Goal: Task Accomplishment & Management: Complete application form

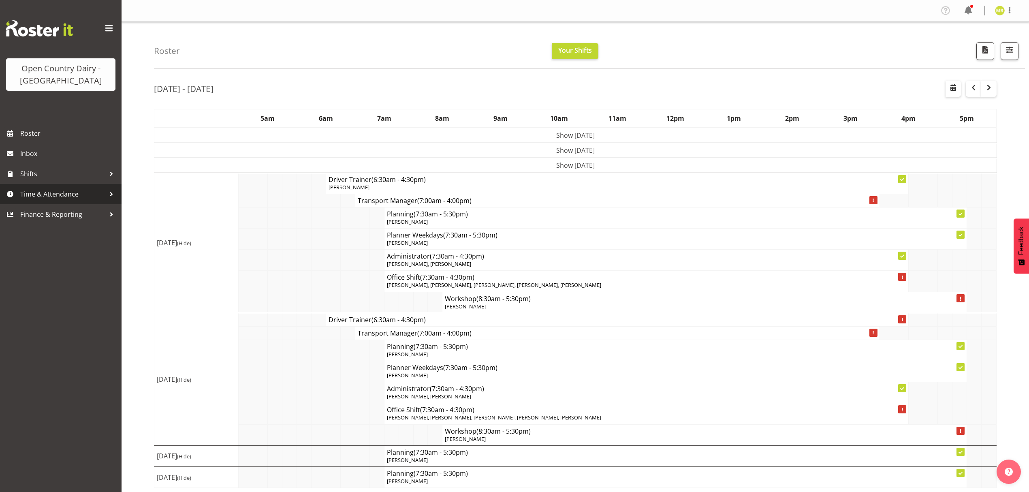
click at [90, 187] on link "Time & Attendance" at bounding box center [61, 194] width 122 height 20
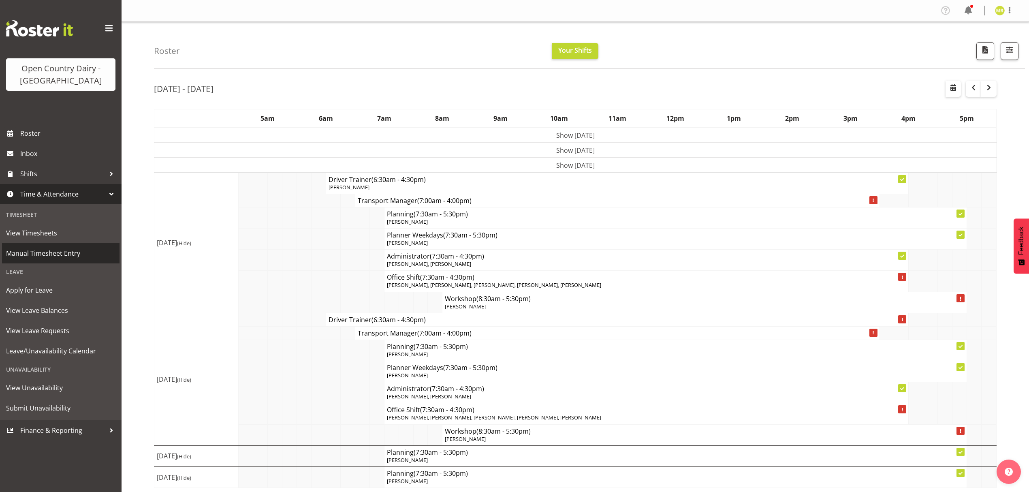
click at [70, 255] on span "Manual Timesheet Entry" at bounding box center [60, 253] width 109 height 12
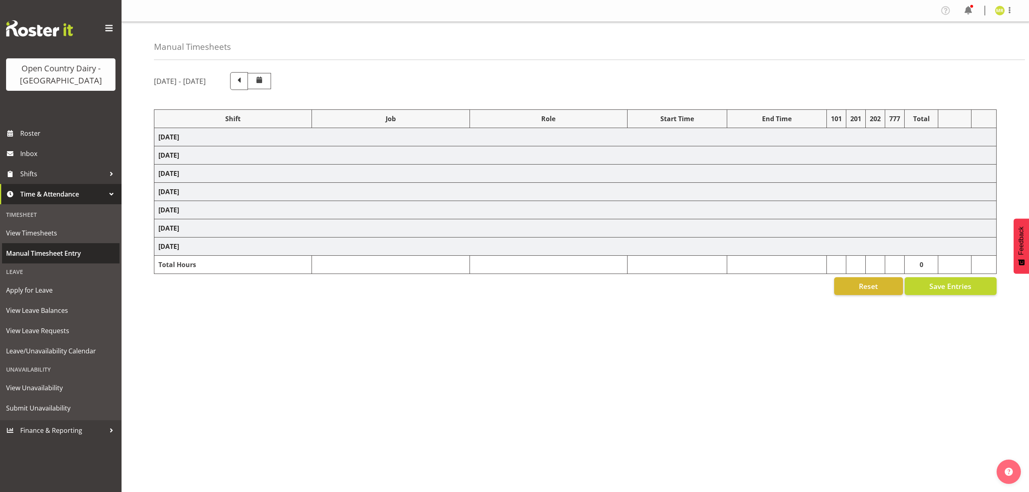
select select "34254"
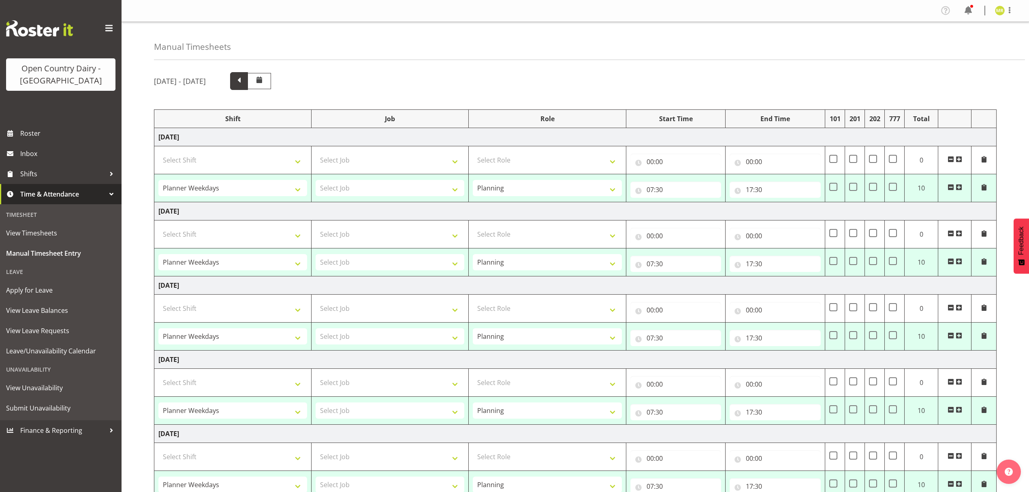
click at [244, 83] on span at bounding box center [239, 80] width 11 height 11
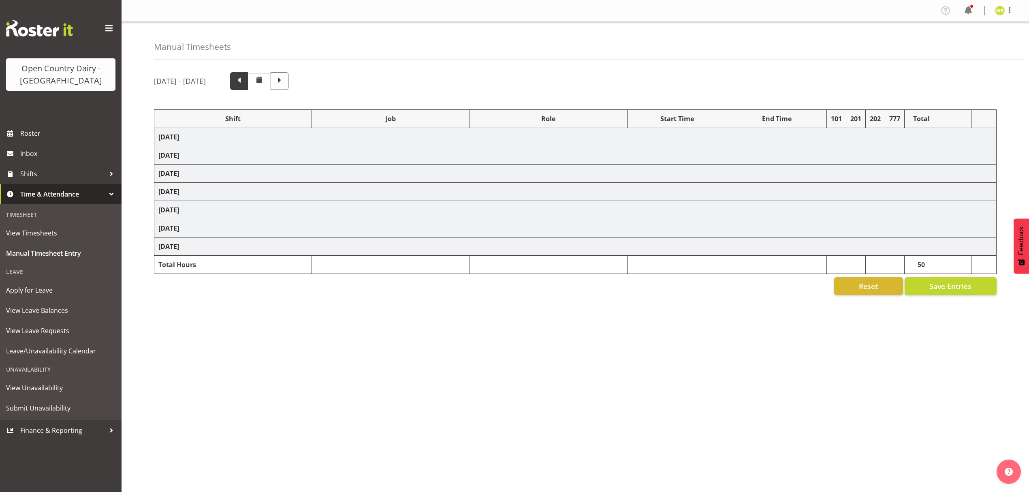
select select "34254"
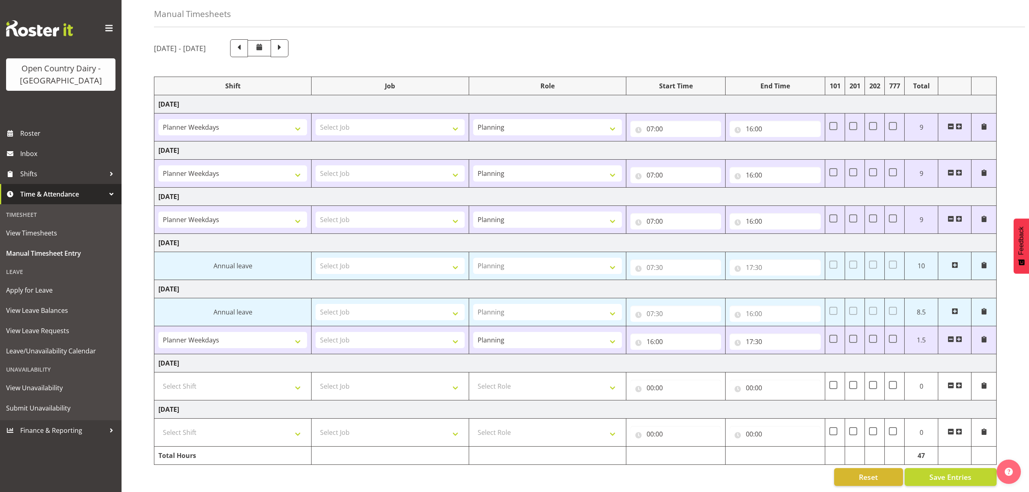
scroll to position [44, 0]
click at [288, 46] on span at bounding box center [280, 48] width 18 height 18
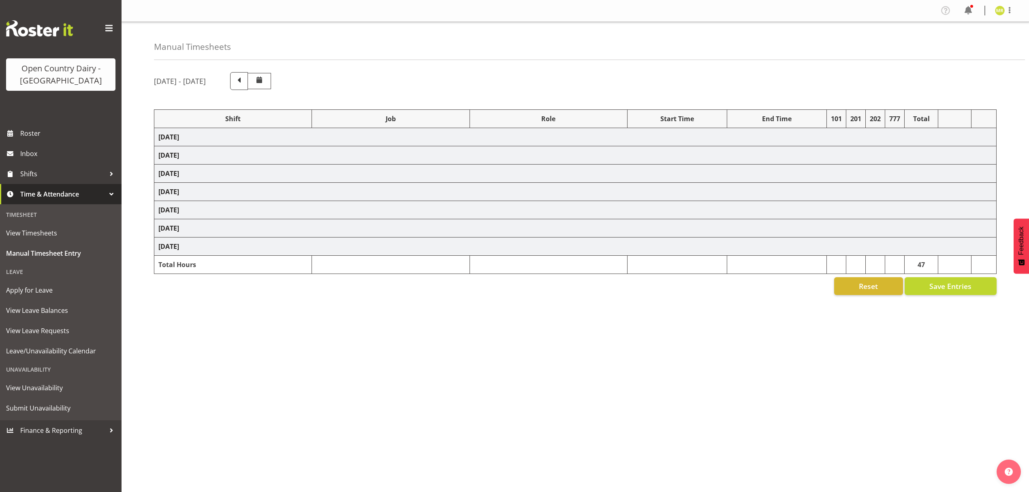
select select "34254"
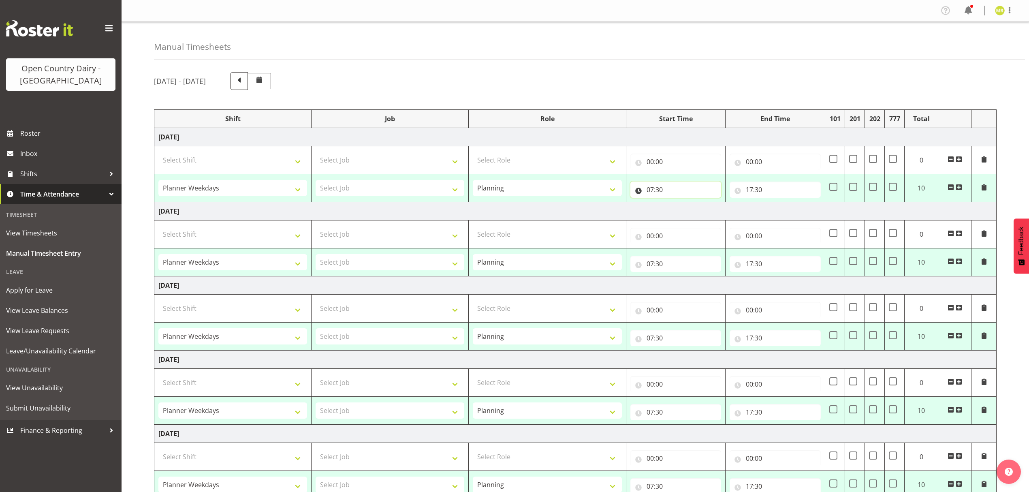
click at [656, 190] on input "07:30" at bounding box center [675, 190] width 91 height 16
click at [701, 212] on select "00 01 02 03 04 05 06 07 08 09 10 11 12 13 14 15 16 17 18 19 20 21 22 23 24 25 2…" at bounding box center [707, 211] width 18 height 16
select select "0"
click at [698, 203] on select "00 01 02 03 04 05 06 07 08 09 10 11 12 13 14 15 16 17 18 19 20 21 22 23 24 25 2…" at bounding box center [707, 211] width 18 height 16
type input "07:00"
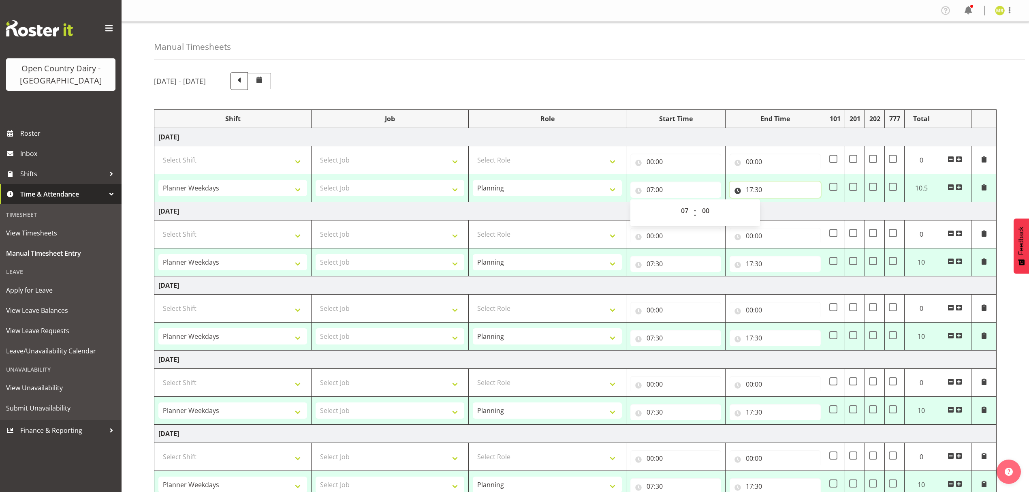
click at [749, 189] on input "17:30" at bounding box center [775, 190] width 91 height 16
click at [783, 211] on select "00 01 02 03 04 05 06 07 08 09 10 11 12 13 14 15 16 17 18 19 20 21 22 23" at bounding box center [785, 211] width 18 height 16
select select "16"
click at [776, 203] on select "00 01 02 03 04 05 06 07 08 09 10 11 12 13 14 15 16 17 18 19 20 21 22 23" at bounding box center [785, 211] width 18 height 16
type input "16:30"
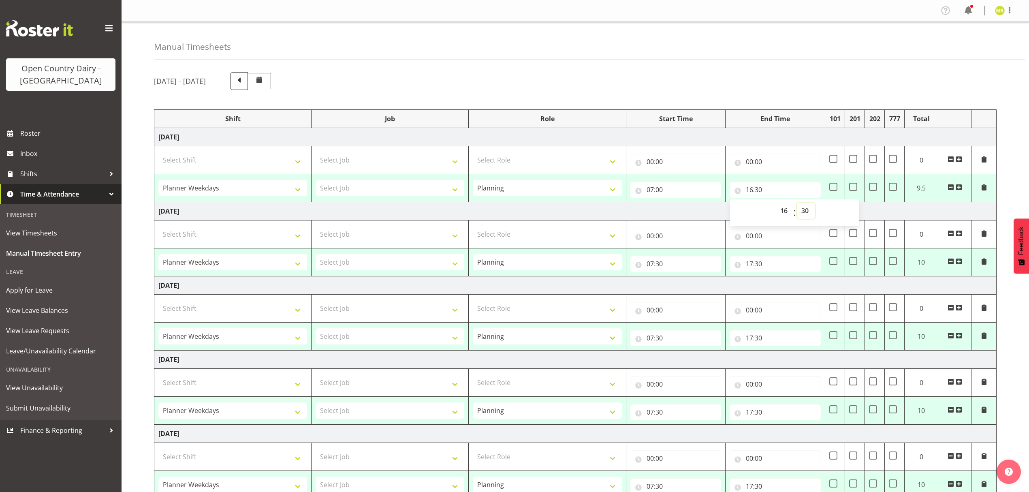
click at [809, 206] on select "00 01 02 03 04 05 06 07 08 09 10 11 12 13 14 15 16 17 18 19 20 21 22 23 24 25 2…" at bounding box center [806, 211] width 18 height 16
select select "0"
click at [797, 203] on select "00 01 02 03 04 05 06 07 08 09 10 11 12 13 14 15 16 17 18 19 20 21 22 23 24 25 2…" at bounding box center [806, 211] width 18 height 16
type input "16:00"
click at [662, 263] on input "07:30" at bounding box center [675, 264] width 91 height 16
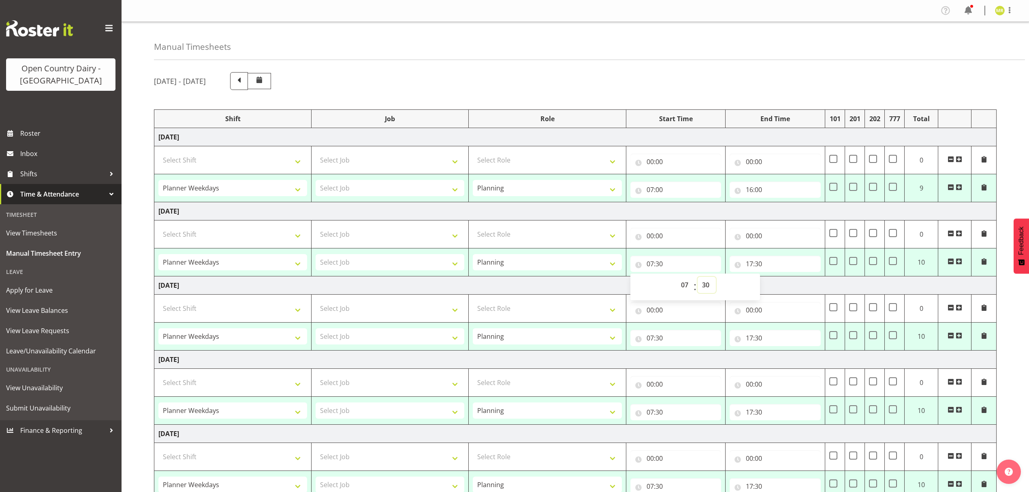
click at [710, 282] on select "00 01 02 03 04 05 06 07 08 09 10 11 12 13 14 15 16 17 18 19 20 21 22 23 24 25 2…" at bounding box center [707, 285] width 18 height 16
select select "0"
click at [698, 278] on select "00 01 02 03 04 05 06 07 08 09 10 11 12 13 14 15 16 17 18 19 20 21 22 23 24 25 2…" at bounding box center [707, 285] width 18 height 16
type input "07:00"
click at [752, 268] on input "17:30" at bounding box center [775, 264] width 91 height 16
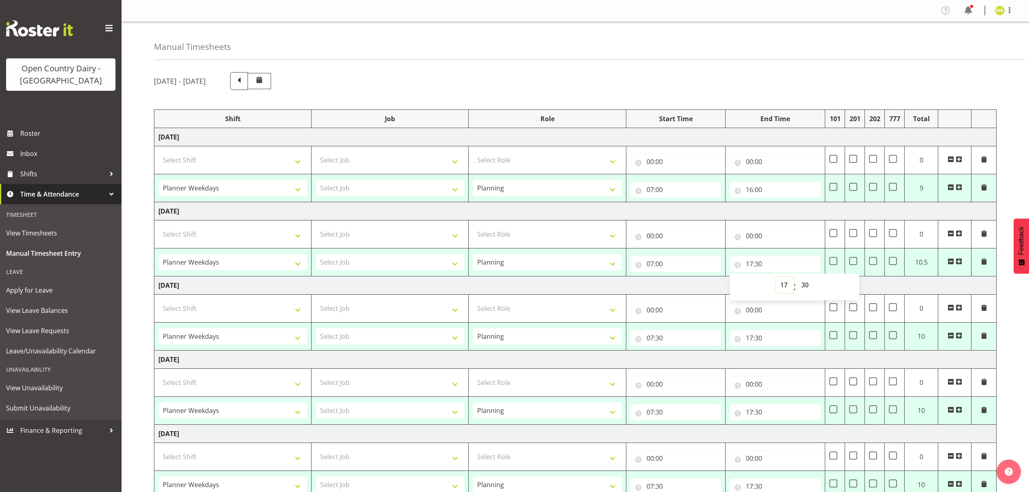
click at [786, 285] on select "00 01 02 03 04 05 06 07 08 09 10 11 12 13 14 15 16 17 18 19 20 21 22 23" at bounding box center [785, 285] width 18 height 16
select select "16"
click at [776, 278] on select "00 01 02 03 04 05 06 07 08 09 10 11 12 13 14 15 16 17 18 19 20 21 22 23" at bounding box center [785, 285] width 18 height 16
type input "16:30"
click at [806, 288] on select "00 01 02 03 04 05 06 07 08 09 10 11 12 13 14 15 16 17 18 19 20 21 22 23 24 25 2…" at bounding box center [806, 285] width 18 height 16
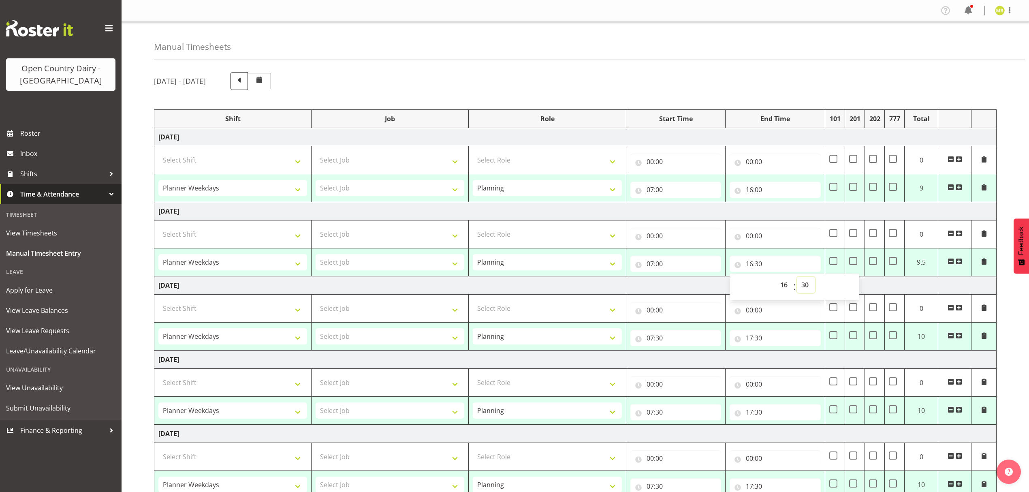
select select "0"
click at [797, 278] on select "00 01 02 03 04 05 06 07 08 09 10 11 12 13 14 15 16 17 18 19 20 21 22 23 24 25 2…" at bounding box center [806, 285] width 18 height 16
type input "16:00"
click at [661, 345] on input "07:30" at bounding box center [675, 338] width 91 height 16
click at [706, 359] on select "00 01 02 03 04 05 06 07 08 09 10 11 12 13 14 15 16 17 18 19 20 21 22 23 24 25 2…" at bounding box center [707, 359] width 18 height 16
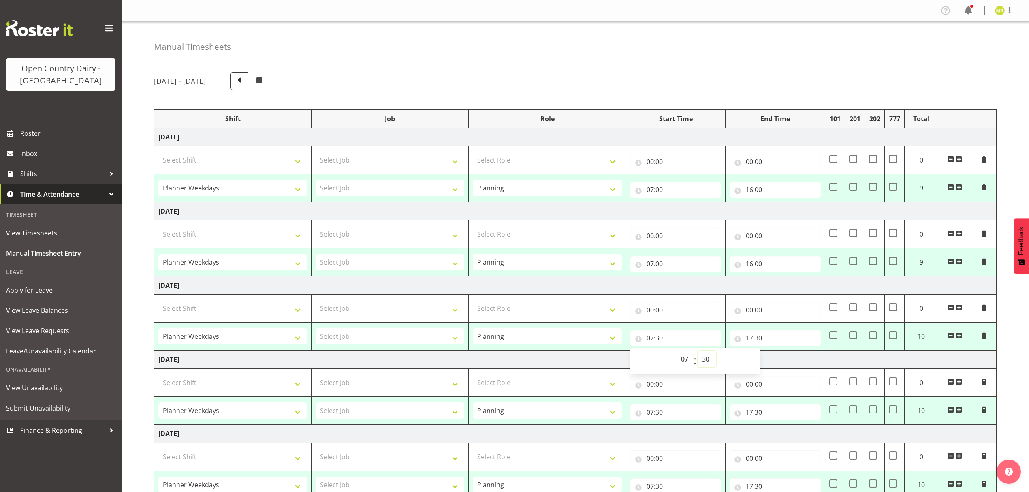
select select "0"
click at [698, 352] on select "00 01 02 03 04 05 06 07 08 09 10 11 12 13 14 15 16 17 18 19 20 21 22 23 24 25 2…" at bounding box center [707, 359] width 18 height 16
type input "07:00"
click at [749, 343] on input "17:30" at bounding box center [775, 338] width 91 height 16
drag, startPoint x: 786, startPoint y: 360, endPoint x: 782, endPoint y: 352, distance: 8.3
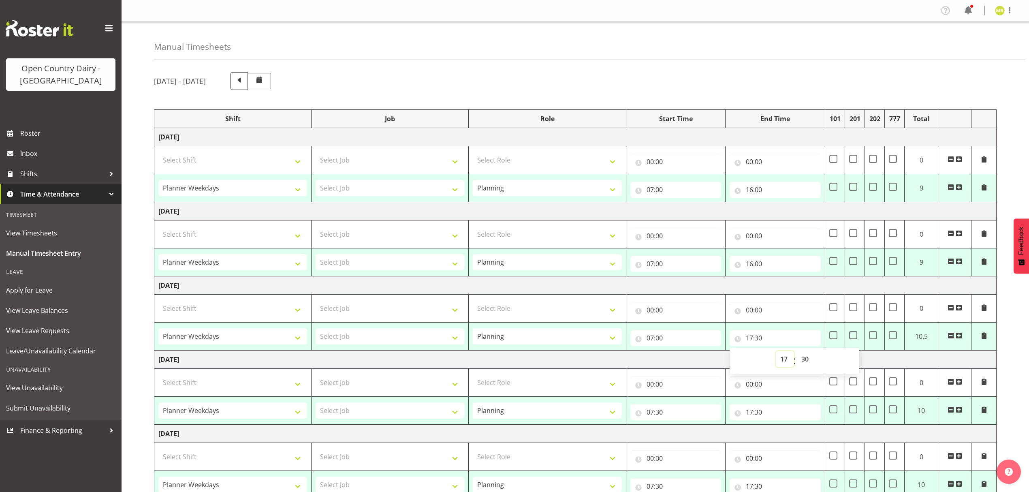
click at [785, 360] on select "00 01 02 03 04 05 06 07 08 09 10 11 12 13 14 15 16 17 18 19 20 21 22 23" at bounding box center [785, 359] width 18 height 16
select select "16"
click at [776, 352] on select "00 01 02 03 04 05 06 07 08 09 10 11 12 13 14 15 16 17 18 19 20 21 22 23" at bounding box center [785, 359] width 18 height 16
type input "16:30"
click at [809, 361] on select "00 01 02 03 04 05 06 07 08 09 10 11 12 13 14 15 16 17 18 19 20 21 22 23 24 25 2…" at bounding box center [806, 359] width 18 height 16
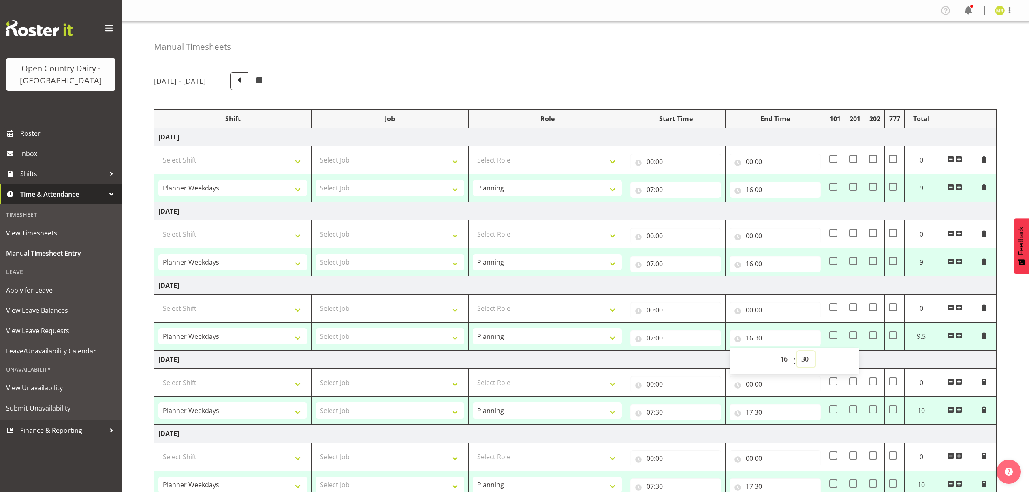
select select "0"
click at [797, 352] on select "00 01 02 03 04 05 06 07 08 09 10 11 12 13 14 15 16 17 18 19 20 21 22 23 24 25 2…" at bounding box center [806, 359] width 18 height 16
type input "16:00"
click at [658, 411] on input "07:30" at bounding box center [675, 412] width 91 height 16
click at [702, 430] on select "00 01 02 03 04 05 06 07 08 09 10 11 12 13 14 15 16 17 18 19 20 21 22 23 24 25 2…" at bounding box center [707, 433] width 18 height 16
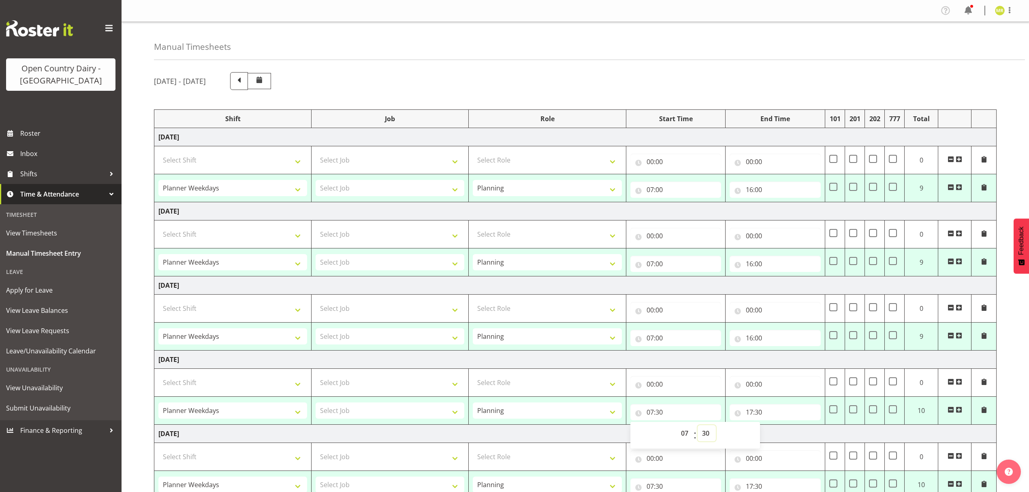
select select "0"
click at [698, 427] on select "00 01 02 03 04 05 06 07 08 09 10 11 12 13 14 15 16 17 18 19 20 21 22 23 24 25 2…" at bounding box center [707, 433] width 18 height 16
type input "07:00"
click at [752, 415] on input "17:30" at bounding box center [775, 412] width 91 height 16
click at [786, 429] on select "00 01 02 03 04 05 06 07 08 09 10 11 12 13 14 15 16 17 18 19 20 21 22 23" at bounding box center [785, 433] width 18 height 16
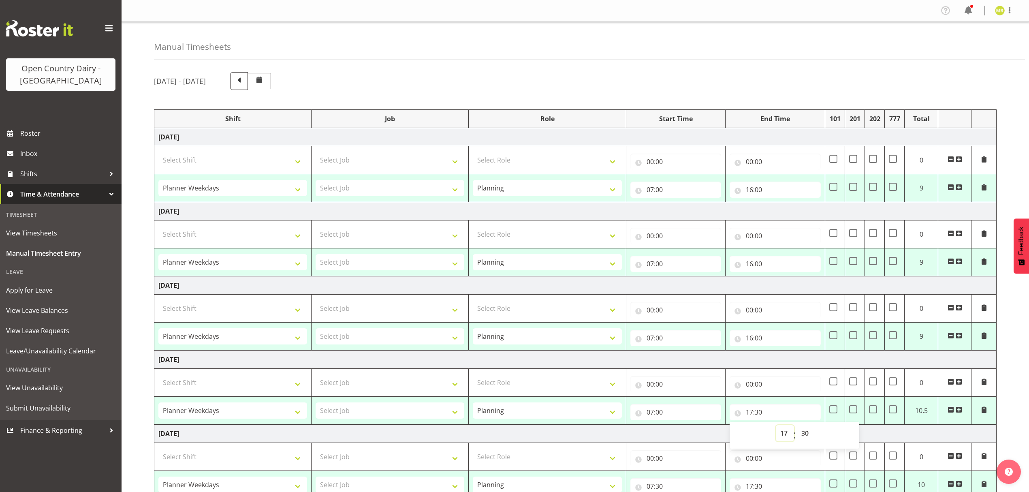
select select "16"
click at [776, 427] on select "00 01 02 03 04 05 06 07 08 09 10 11 12 13 14 15 16 17 18 19 20 21 22 23" at bounding box center [785, 433] width 18 height 16
type input "16:30"
click at [809, 438] on select "00 01 02 03 04 05 06 07 08 09 10 11 12 13 14 15 16 17 18 19 20 21 22 23 24 25 2…" at bounding box center [806, 433] width 18 height 16
select select "0"
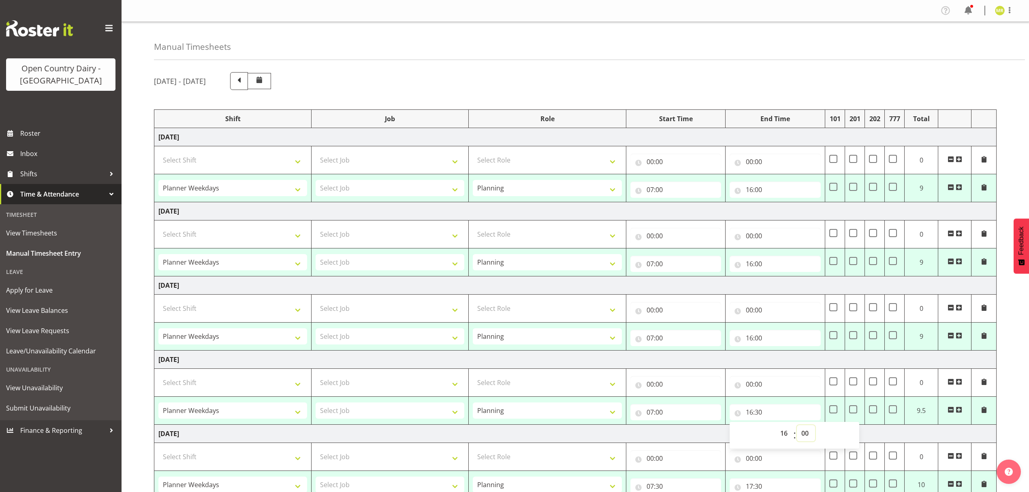
click at [797, 427] on select "00 01 02 03 04 05 06 07 08 09 10 11 12 13 14 15 16 17 18 19 20 21 22 23 24 25 2…" at bounding box center [806, 433] width 18 height 16
type input "16:00"
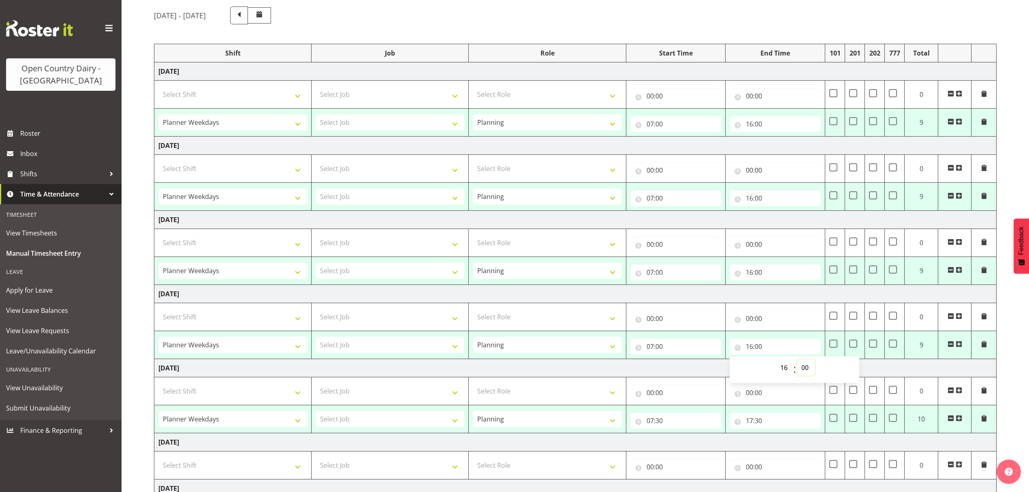
scroll to position [156, 0]
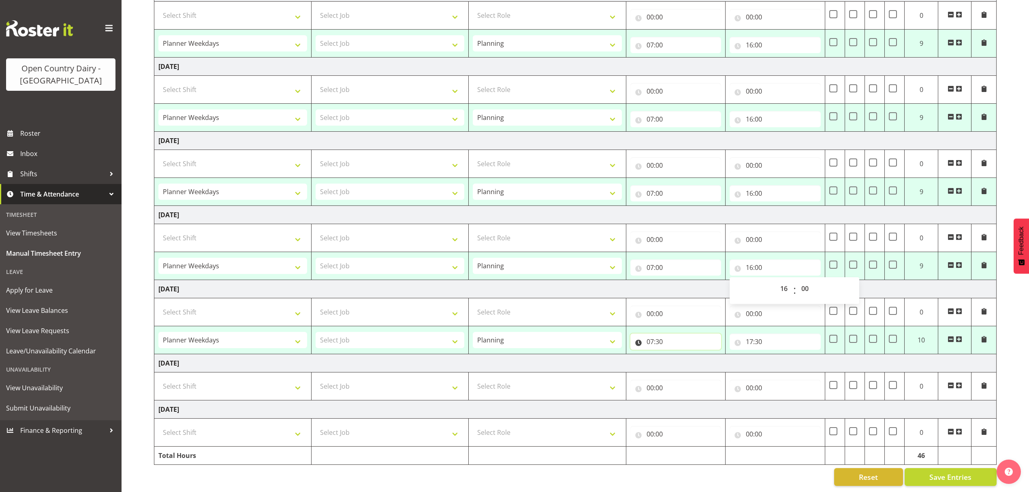
click at [661, 336] on input "07:30" at bounding box center [675, 341] width 91 height 16
click at [707, 356] on select "00 01 02 03 04 05 06 07 08 09 10 11 12 13 14 15 16 17 18 19 20 21 22 23 24 25 2…" at bounding box center [707, 363] width 18 height 16
select select "0"
click at [698, 355] on select "00 01 02 03 04 05 06 07 08 09 10 11 12 13 14 15 16 17 18 19 20 21 22 23 24 25 2…" at bounding box center [707, 363] width 18 height 16
type input "07:00"
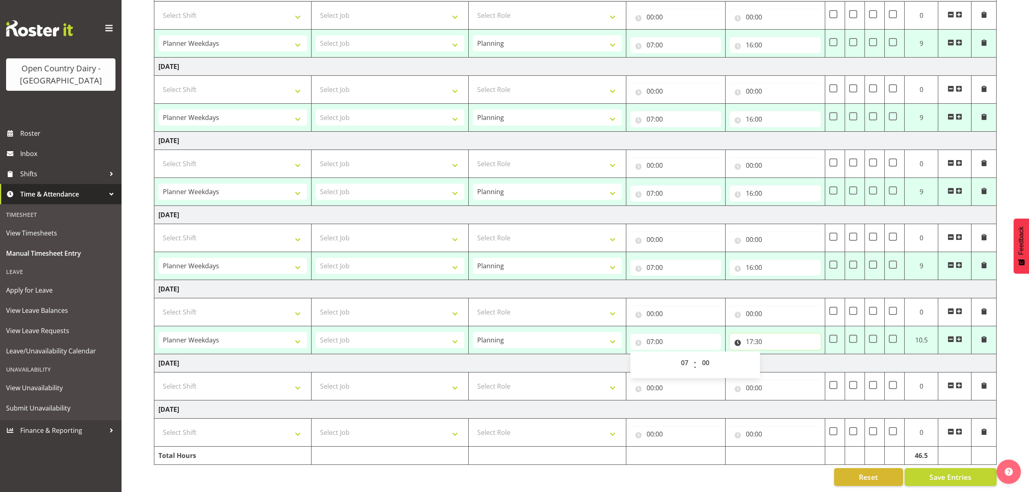
click at [749, 334] on input "17:30" at bounding box center [775, 341] width 91 height 16
click at [786, 355] on select "00 01 02 03 04 05 06 07 08 09 10 11 12 13 14 15 16 17 18 19 20 21 22 23" at bounding box center [785, 363] width 18 height 16
select select "16"
click at [776, 355] on select "00 01 02 03 04 05 06 07 08 09 10 11 12 13 14 15 16 17 18 19 20 21 22 23" at bounding box center [785, 363] width 18 height 16
type input "16:30"
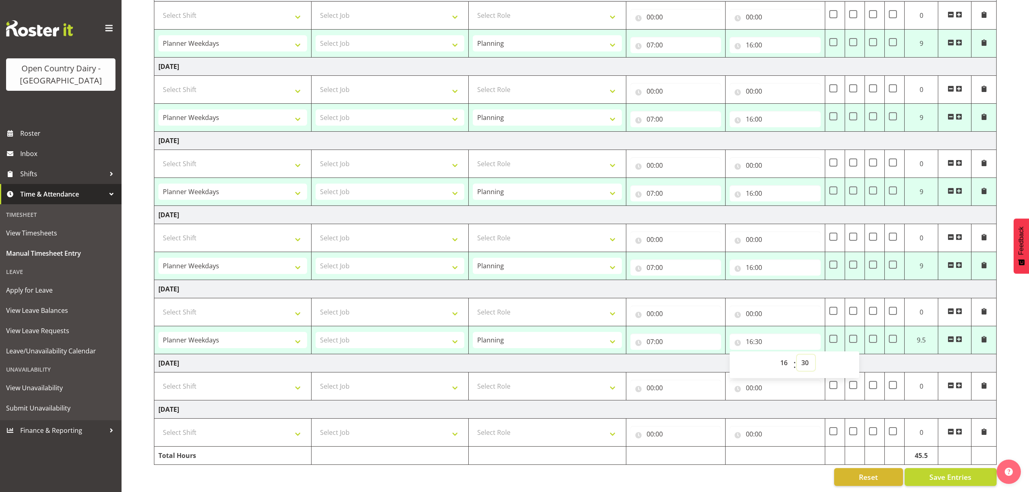
click at [805, 357] on select "00 01 02 03 04 05 06 07 08 09 10 11 12 13 14 15 16 17 18 19 20 21 22 23 24 25 2…" at bounding box center [806, 363] width 18 height 16
select select "0"
click at [797, 355] on select "00 01 02 03 04 05 06 07 08 09 10 11 12 13 14 15 16 17 18 19 20 21 22 23 24 25 2…" at bounding box center [806, 363] width 18 height 16
type input "16:00"
click at [954, 472] on span "Save Entries" at bounding box center [950, 477] width 42 height 11
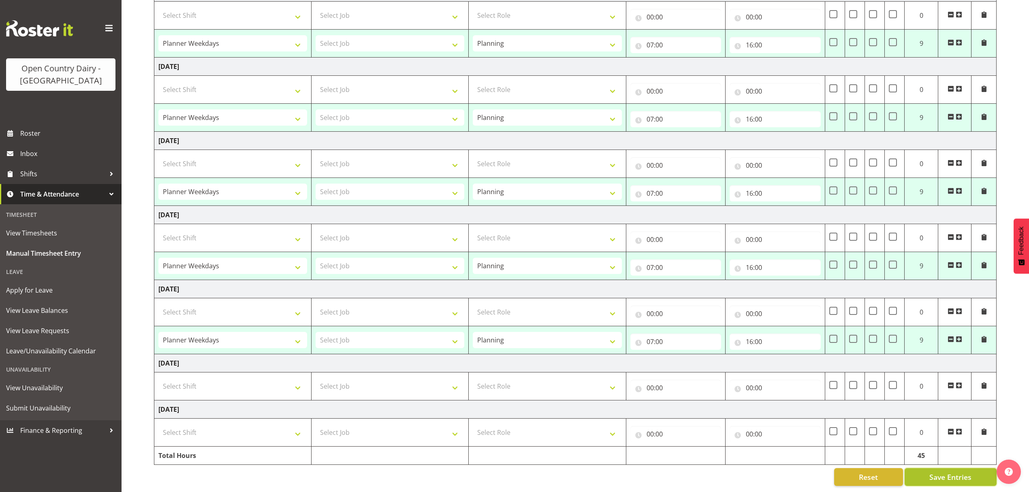
select select "34254"
type input "07:00"
type input "16:00"
select select "34254"
type input "07:00"
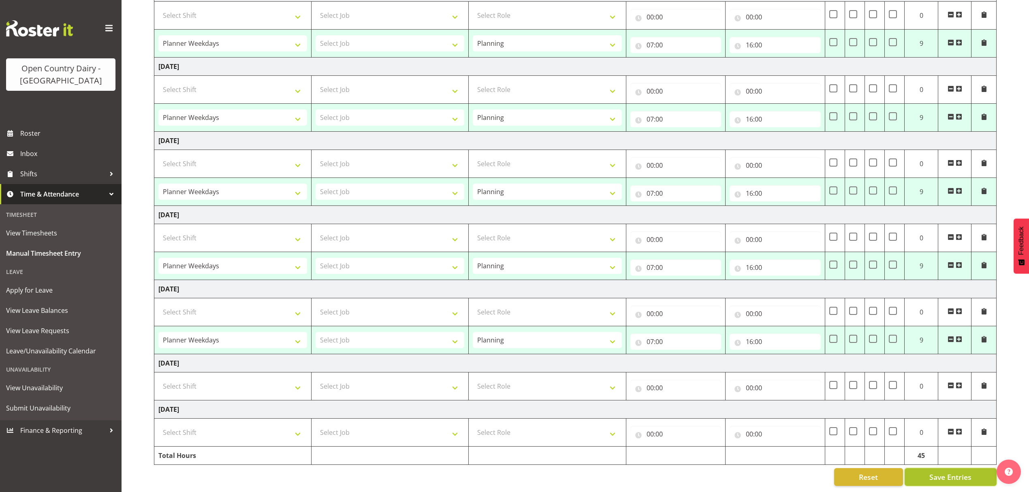
type input "16:00"
select select "34254"
type input "07:00"
type input "16:00"
select select "34254"
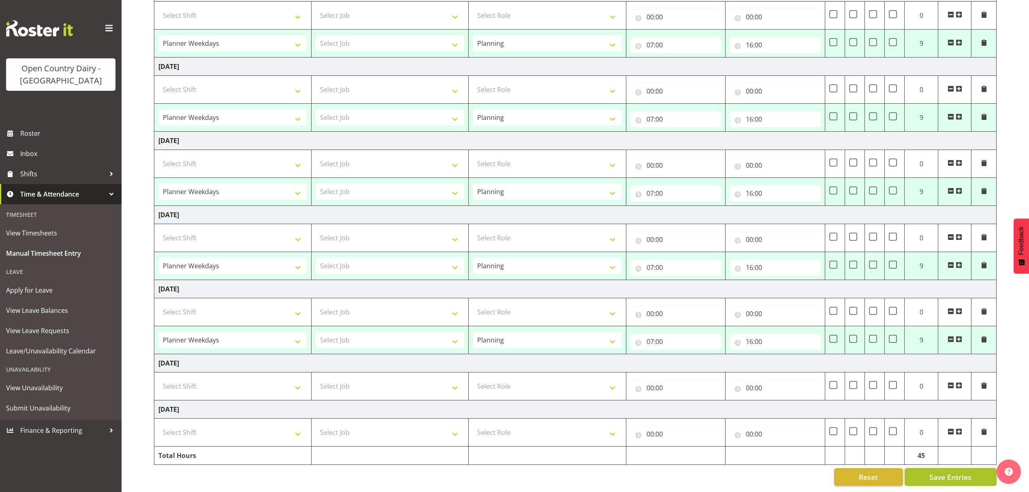
type input "07:00"
type input "16:00"
select select "34254"
type input "07:00"
type input "16:00"
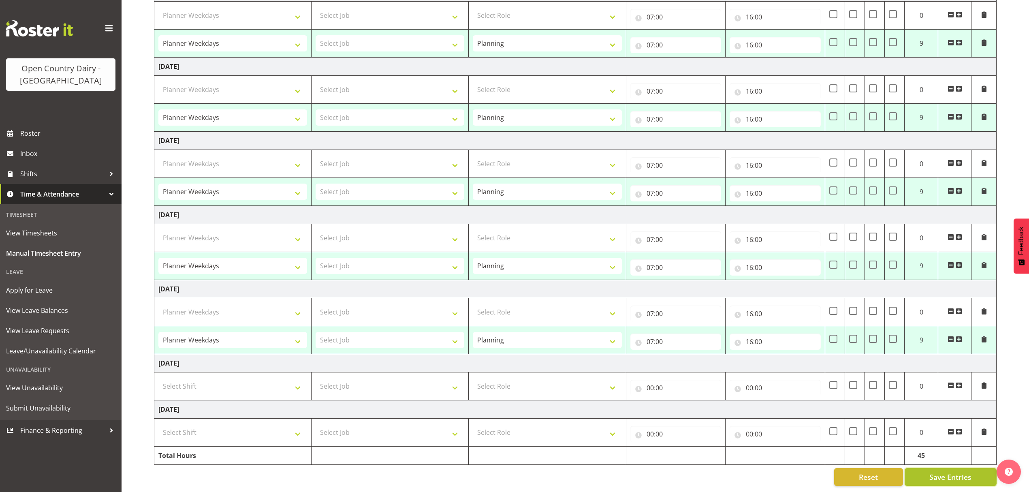
scroll to position [15, 0]
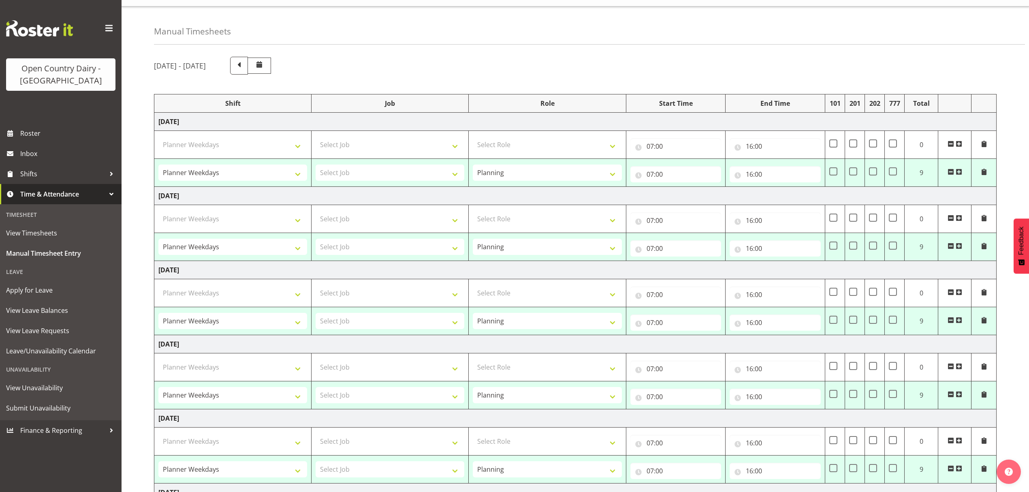
select select "34254"
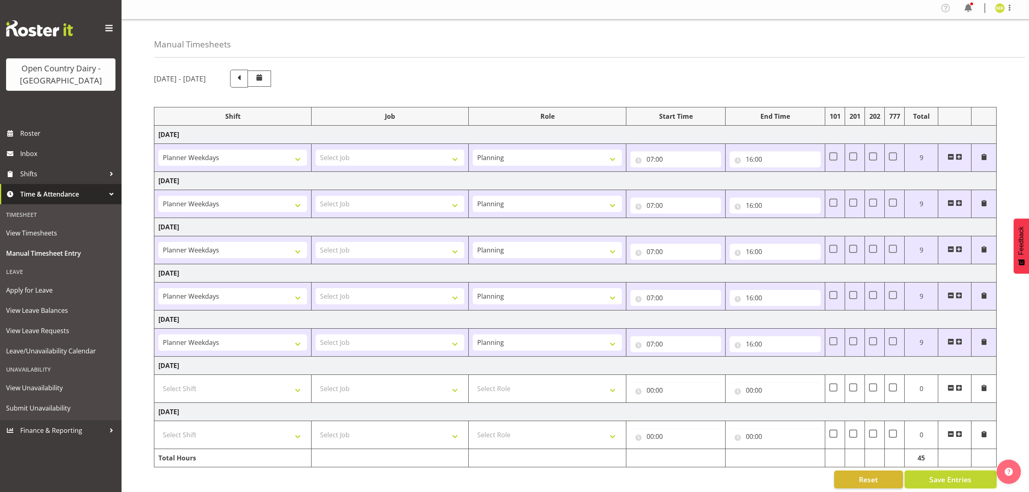
scroll to position [0, 0]
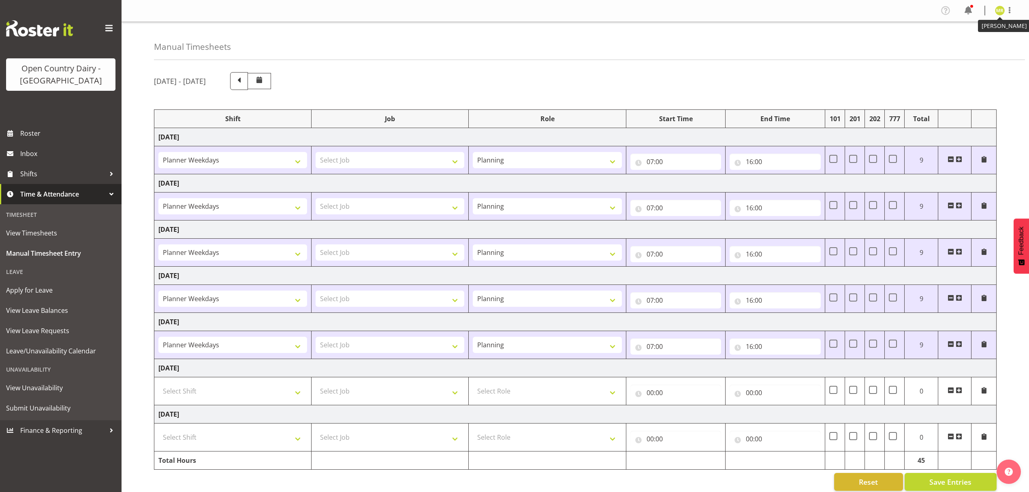
click at [998, 11] on img at bounding box center [1000, 11] width 10 height 10
click at [982, 49] on link "Log Out" at bounding box center [976, 42] width 78 height 15
